Goal: Information Seeking & Learning: Learn about a topic

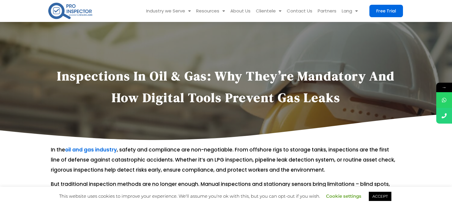
scroll to position [1433, 0]
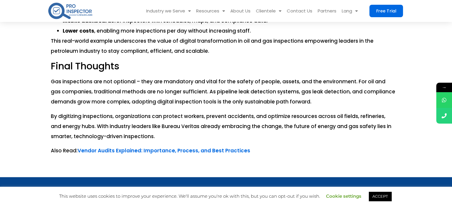
click at [82, 16] on img at bounding box center [70, 10] width 45 height 19
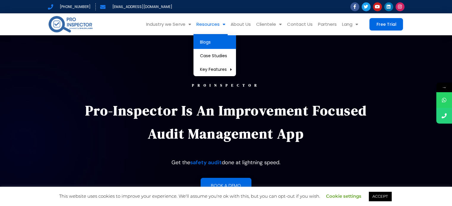
click at [213, 47] on link "Blogs" at bounding box center [214, 42] width 42 height 14
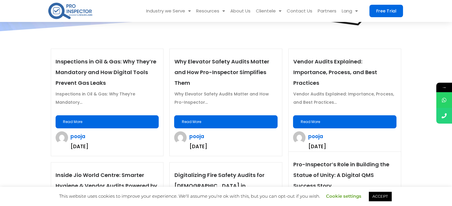
scroll to position [143, 0]
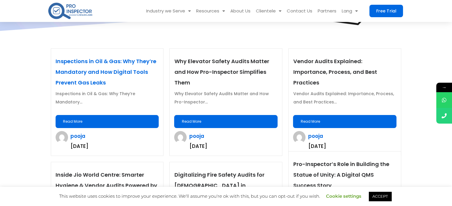
click at [115, 70] on link "Inspections in Oil & Gas: Why They’re Mandatory and How Digital Tools Prevent G…" at bounding box center [106, 72] width 101 height 29
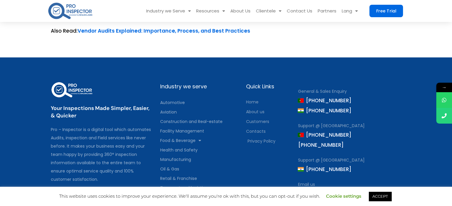
scroll to position [1555, 0]
